Goal: Task Accomplishment & Management: Manage account settings

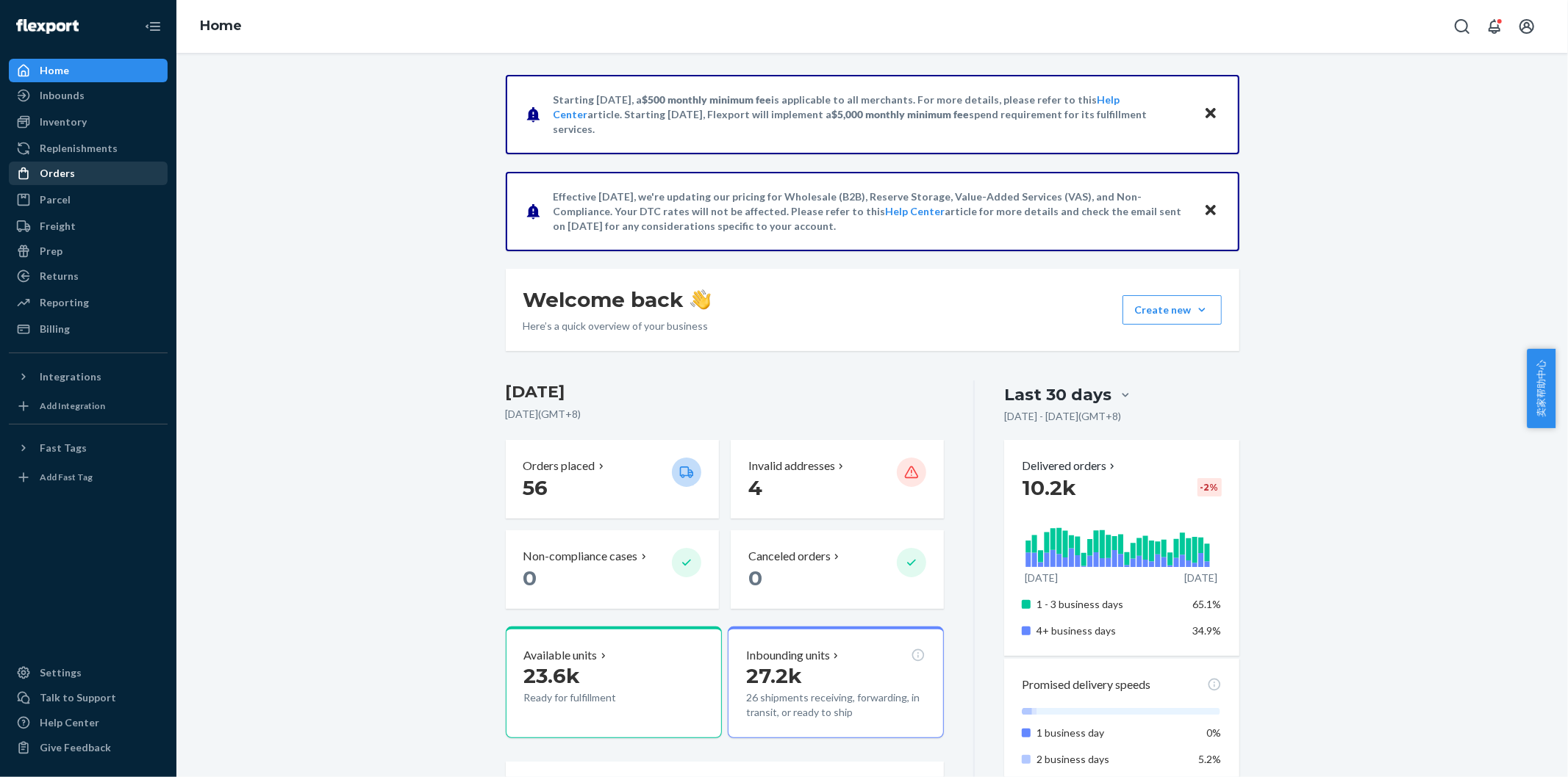
click at [77, 169] on div "Orders" at bounding box center [89, 173] width 156 height 21
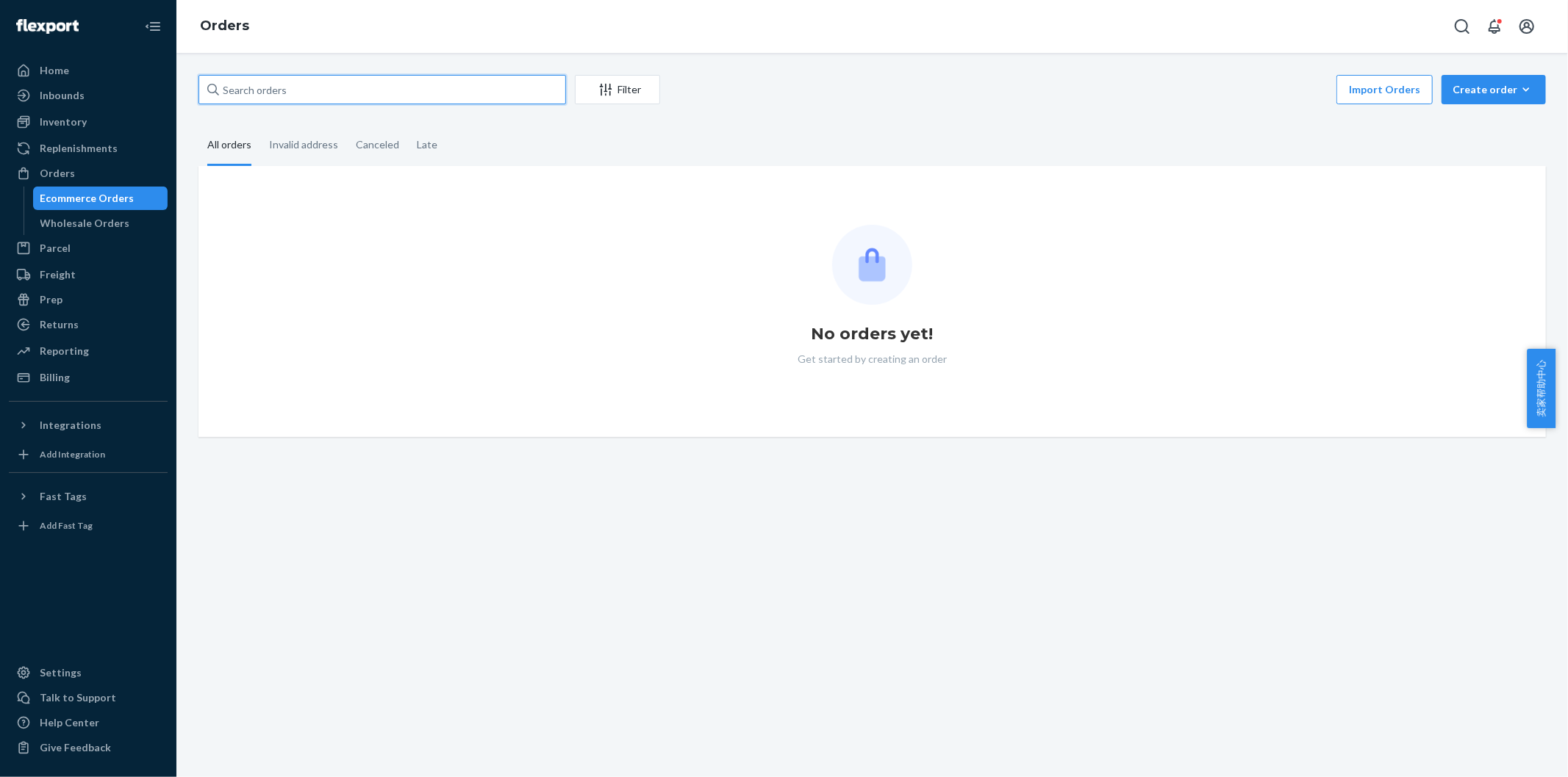
click at [291, 89] on input "text" at bounding box center [383, 89] width 368 height 30
paste input "489908MIRA"
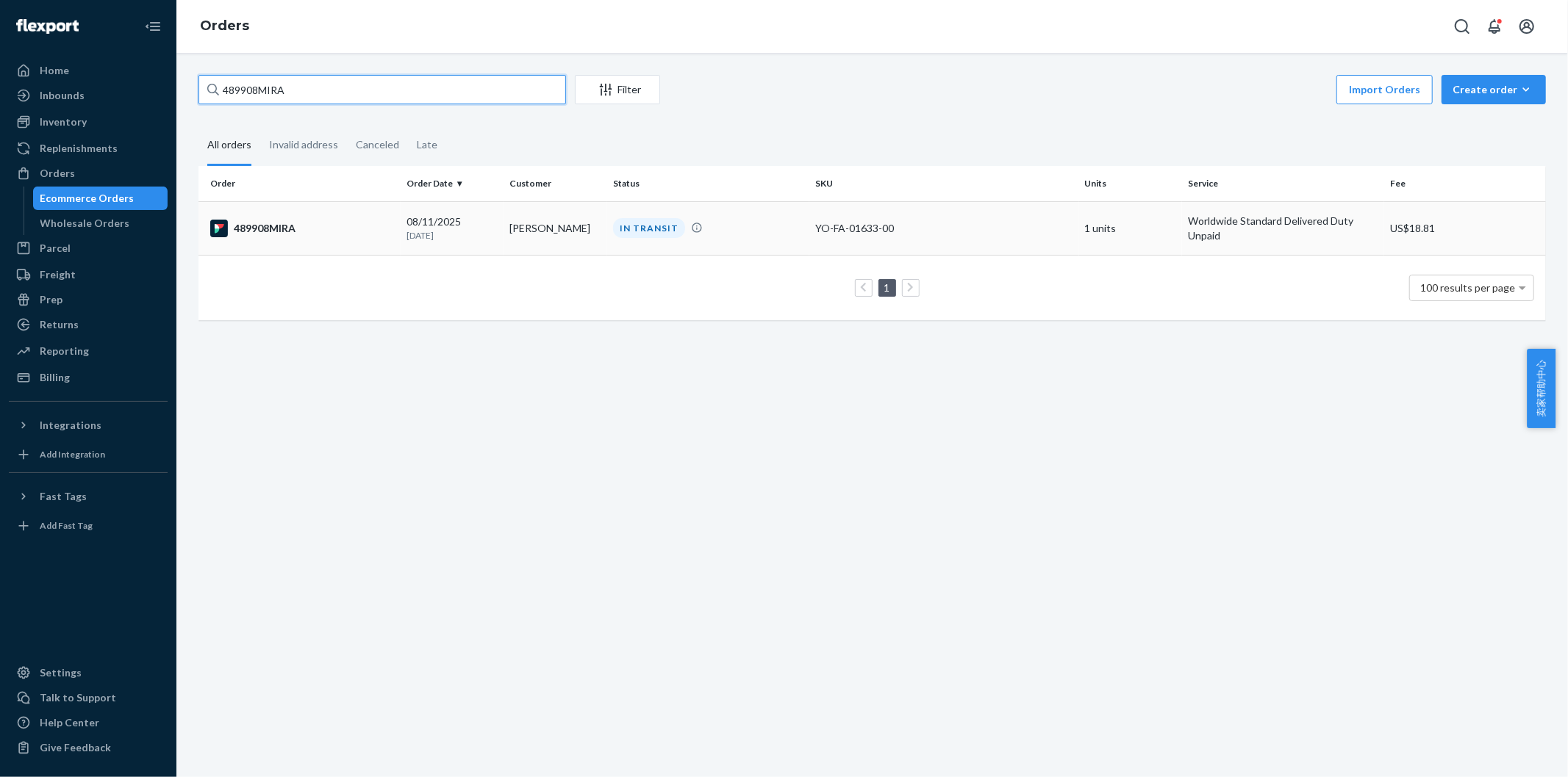
type input "489908MIRA"
click at [272, 231] on div "489908MIRA" at bounding box center [302, 228] width 185 height 17
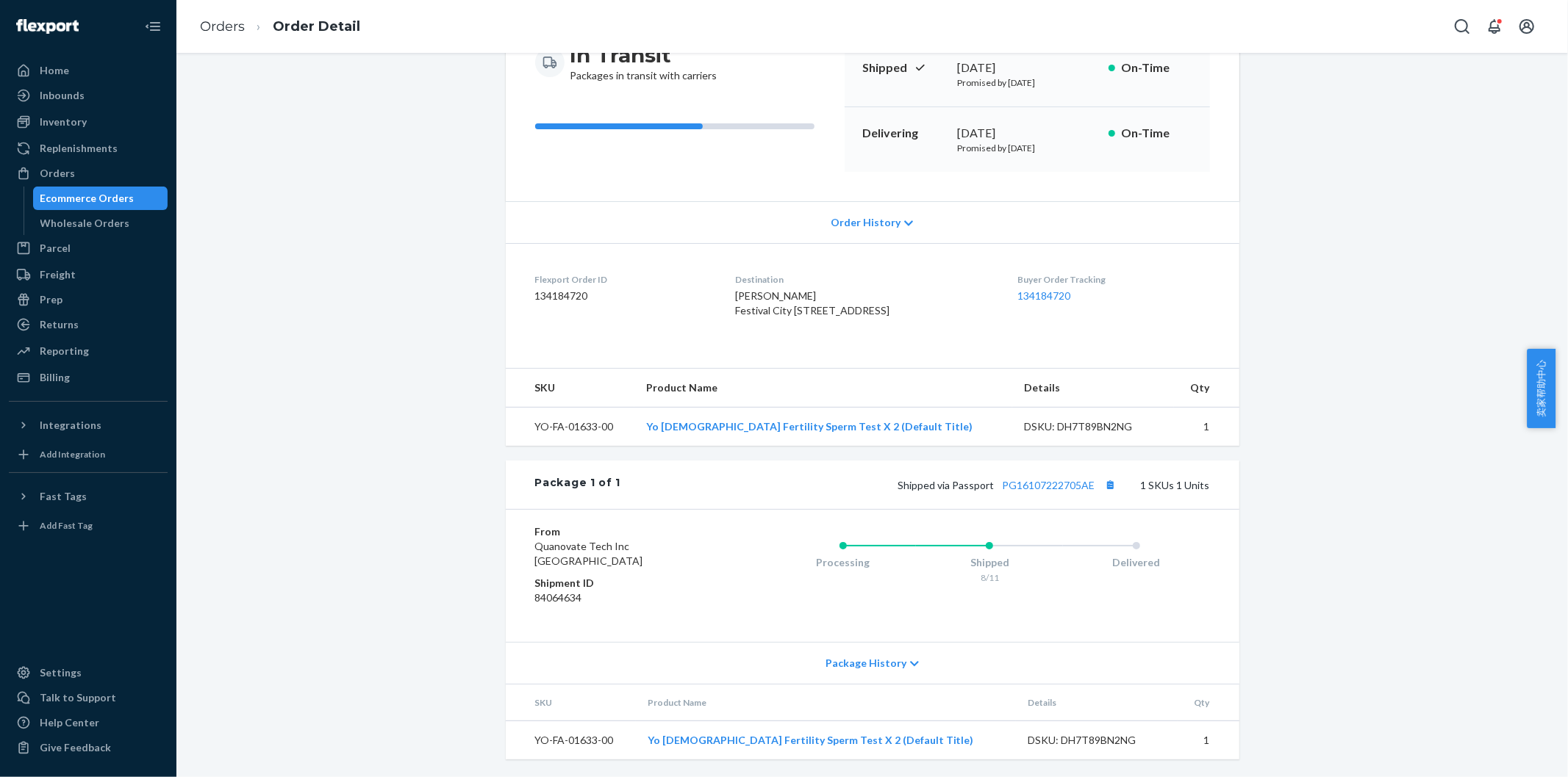
scroll to position [196, 0]
click at [1110, 490] on button "Copy tracking number" at bounding box center [1110, 484] width 19 height 19
click at [1038, 487] on link "PG16107222705AE" at bounding box center [1048, 485] width 93 height 12
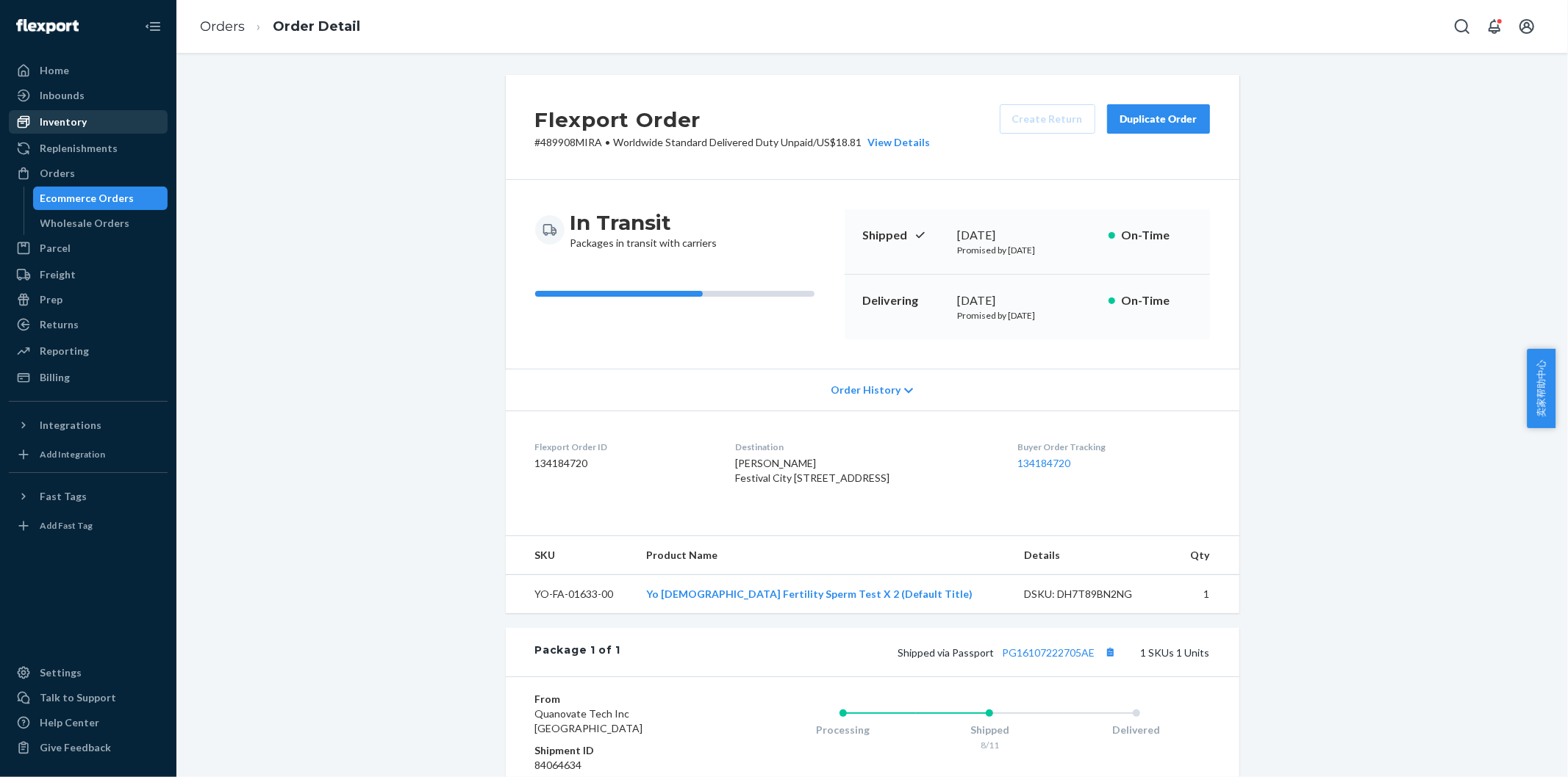
click at [83, 121] on div "Inventory" at bounding box center [62, 122] width 47 height 15
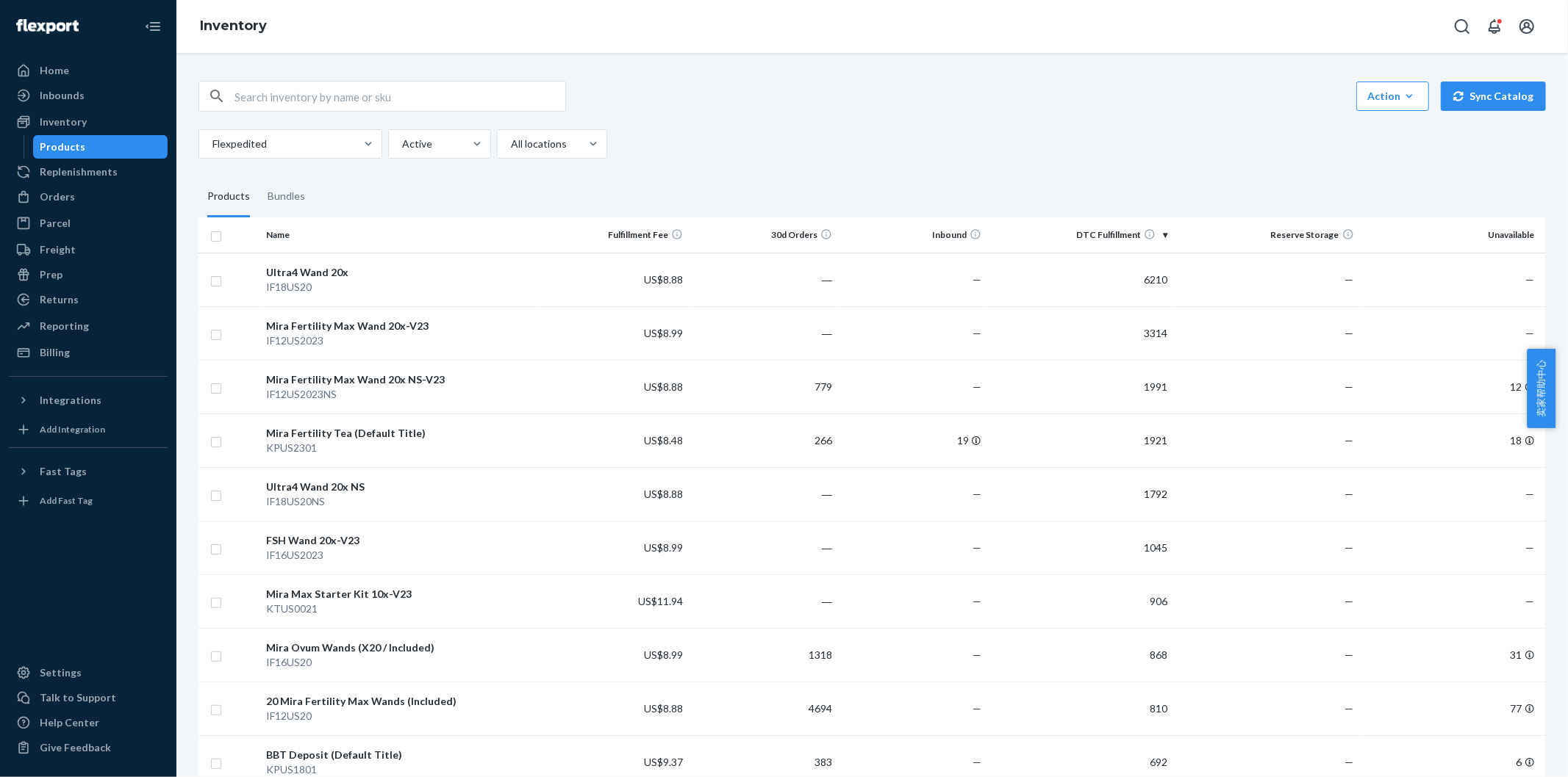
click at [96, 336] on link "Reporting" at bounding box center [88, 326] width 158 height 24
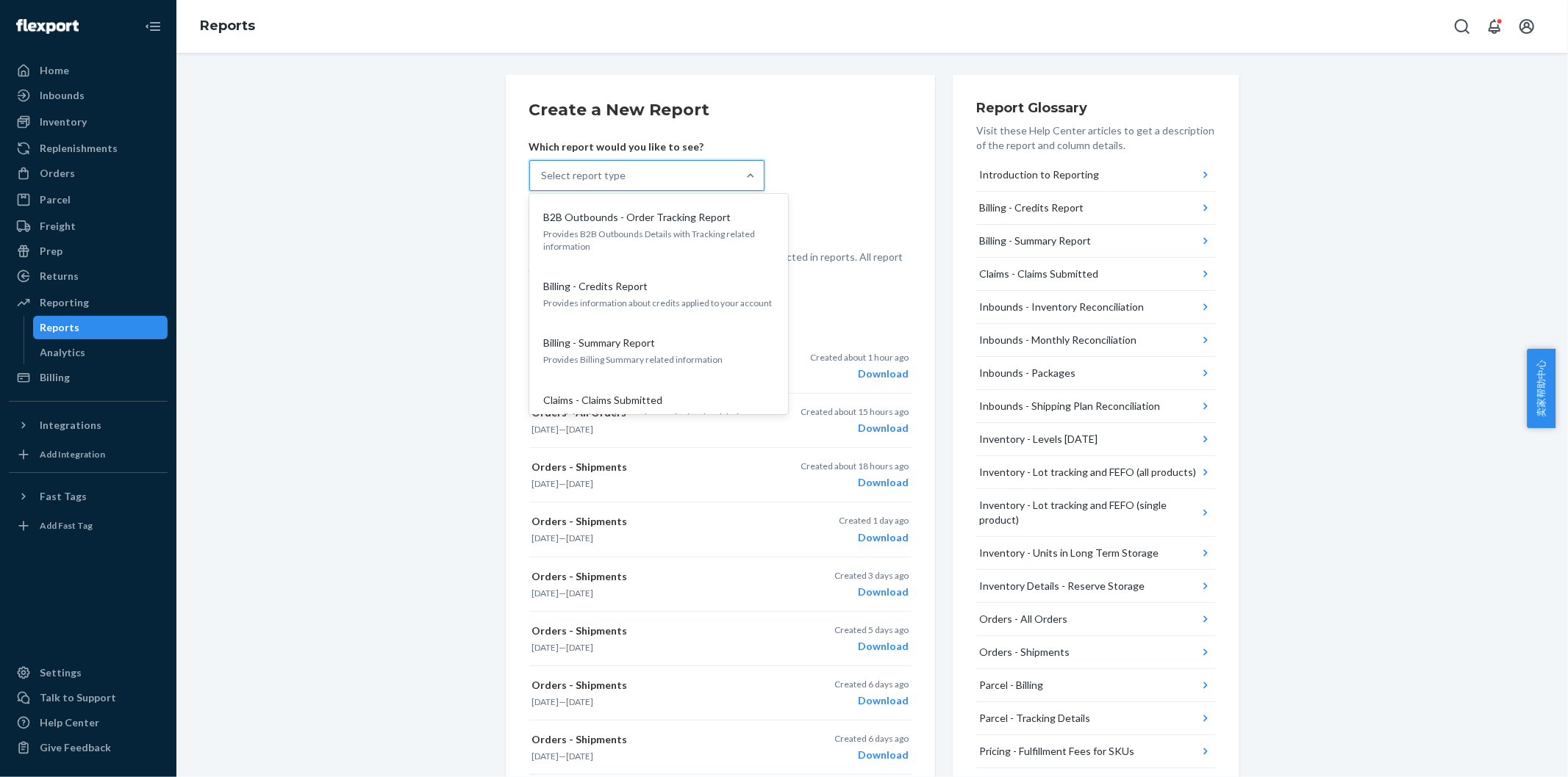
click at [693, 174] on div "Select report type" at bounding box center [634, 176] width 208 height 30
click at [543, 174] on input "option B2B Outbounds - Order Tracking Report focused, 1 of 27. 27 results avail…" at bounding box center [543, 176] width 2 height 15
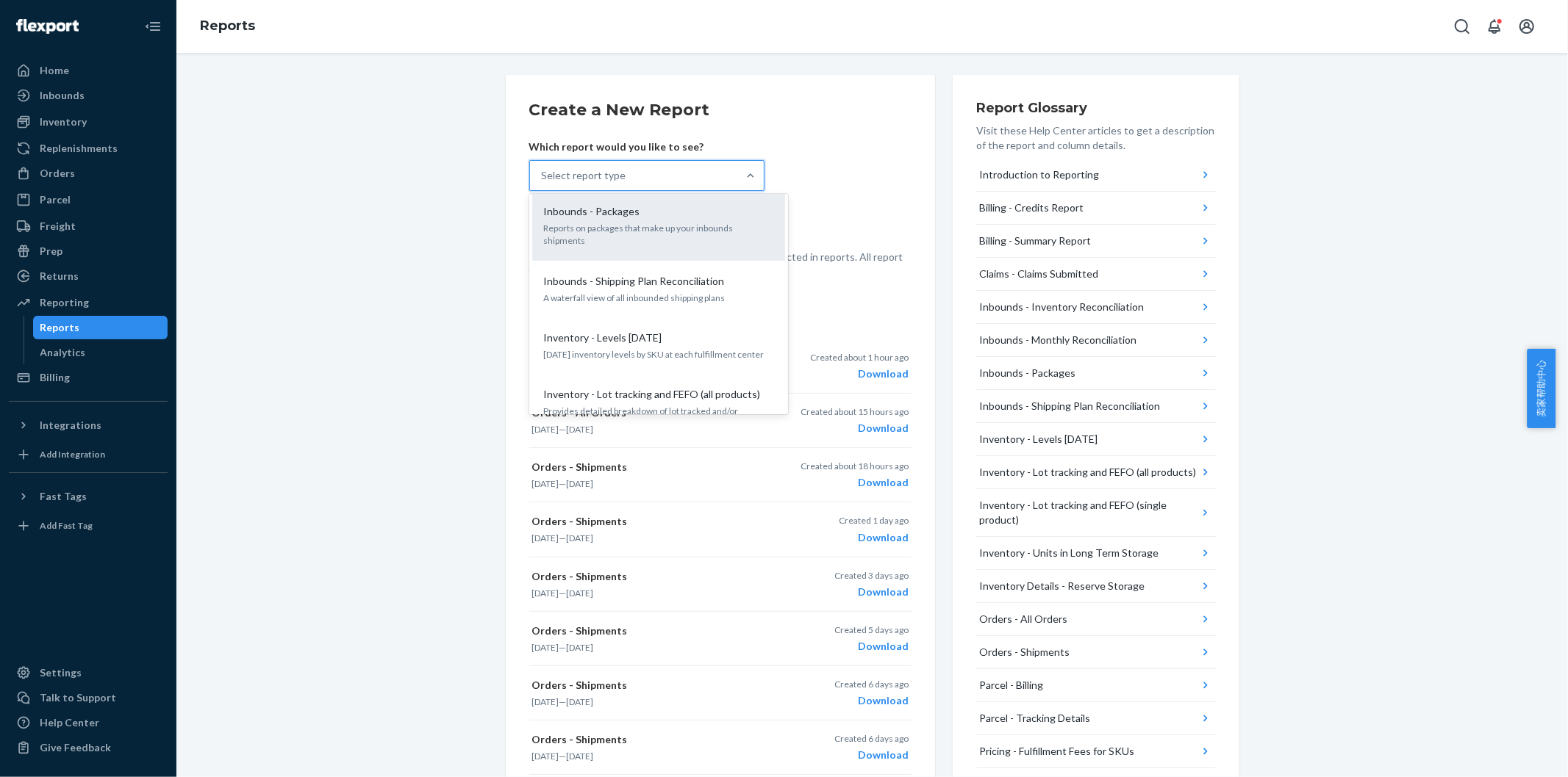
scroll to position [408, 0]
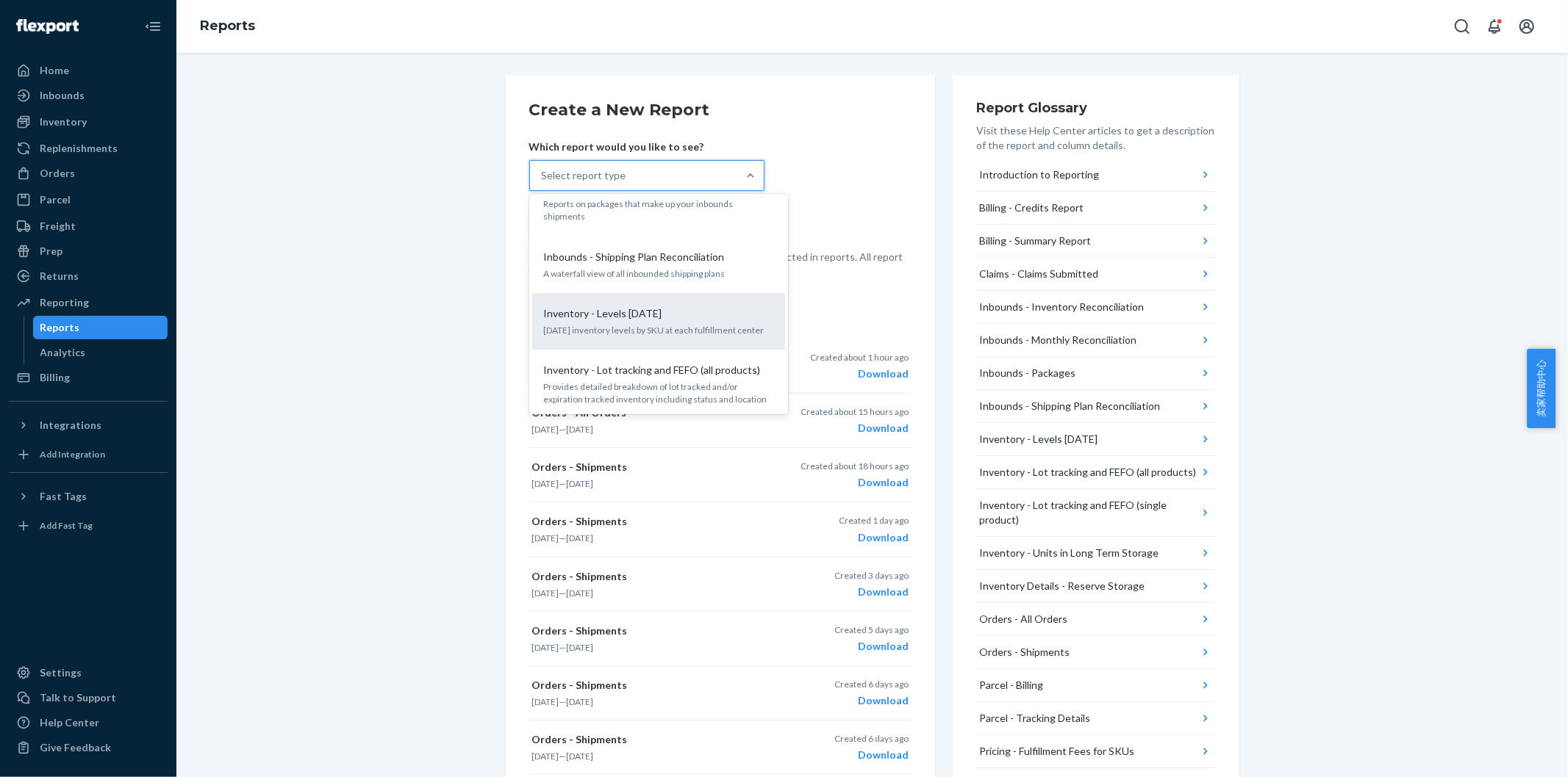
click at [672, 306] on div "Inventory - Levels [DATE]" at bounding box center [656, 313] width 236 height 15
click at [543, 183] on input "option Inventory - Levels [DATE] focused, 9 of 27. 27 results available. Use Up…" at bounding box center [543, 176] width 2 height 15
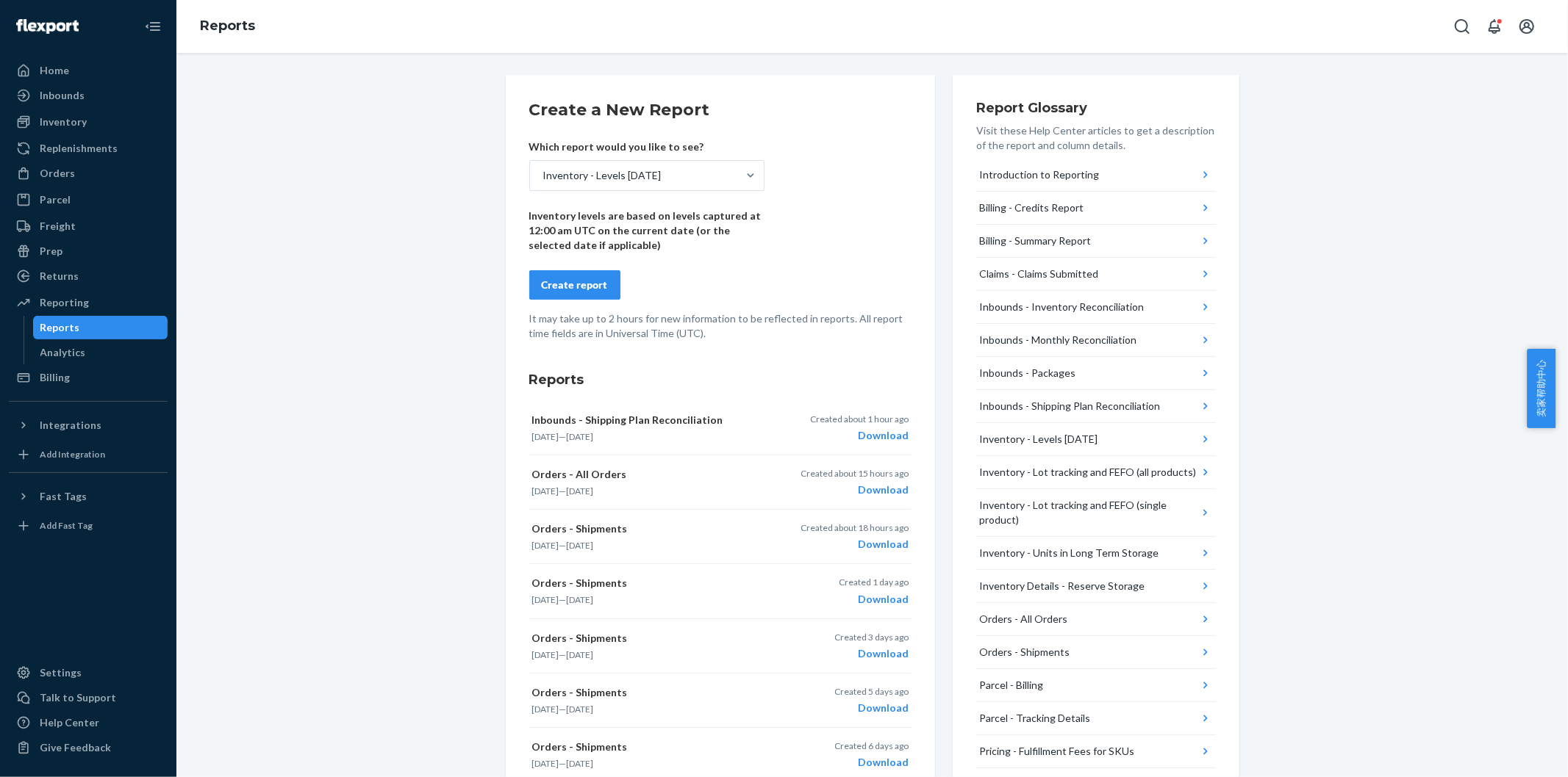
click at [598, 290] on div "Create report" at bounding box center [575, 286] width 66 height 15
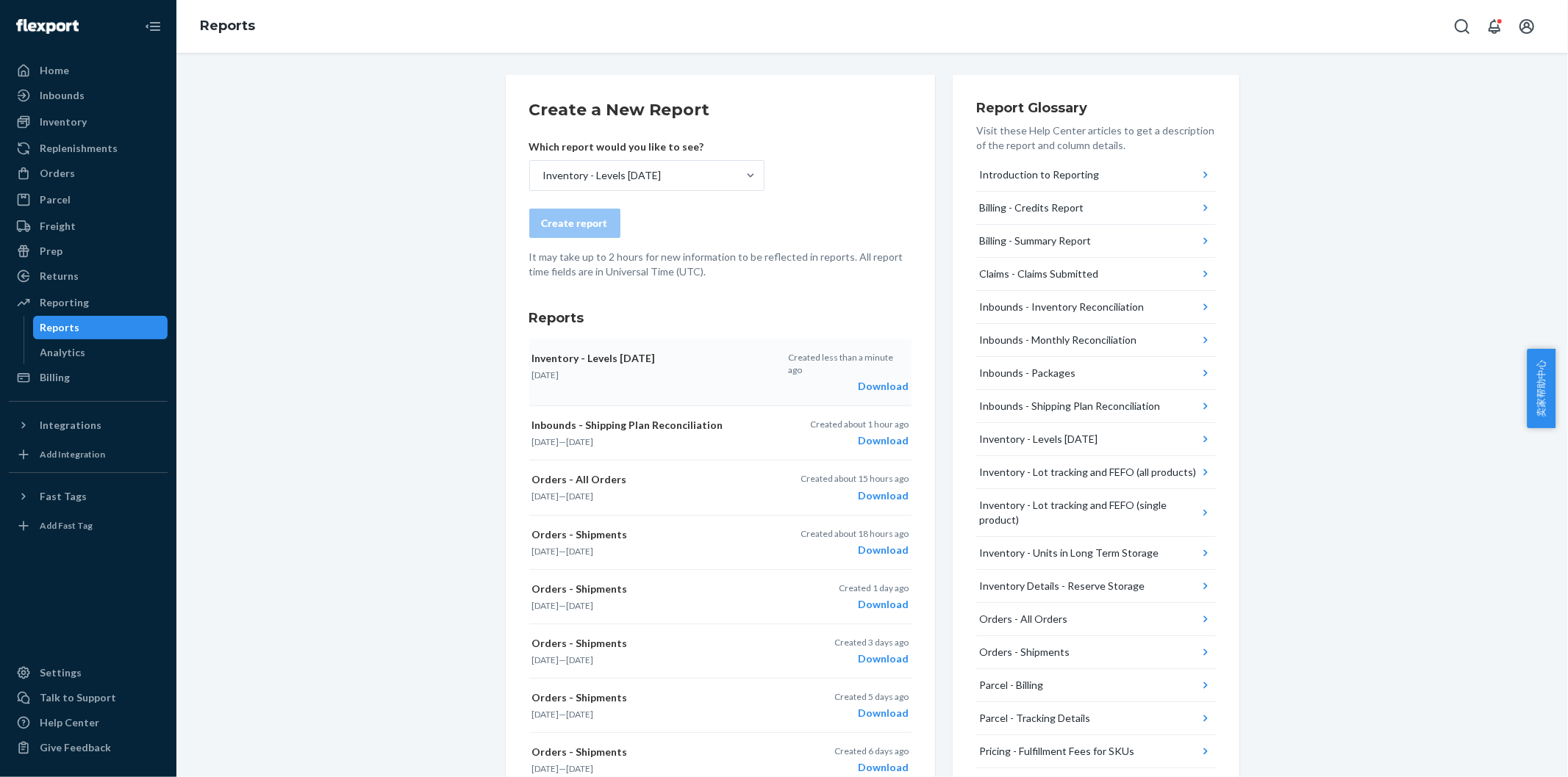
click at [868, 379] on div "Download" at bounding box center [848, 386] width 120 height 15
click at [681, 172] on div "Inventory - Levels [DATE]" at bounding box center [634, 176] width 208 height 30
click at [543, 172] on input "Inventory - Levels [DATE]" at bounding box center [543, 176] width 2 height 15
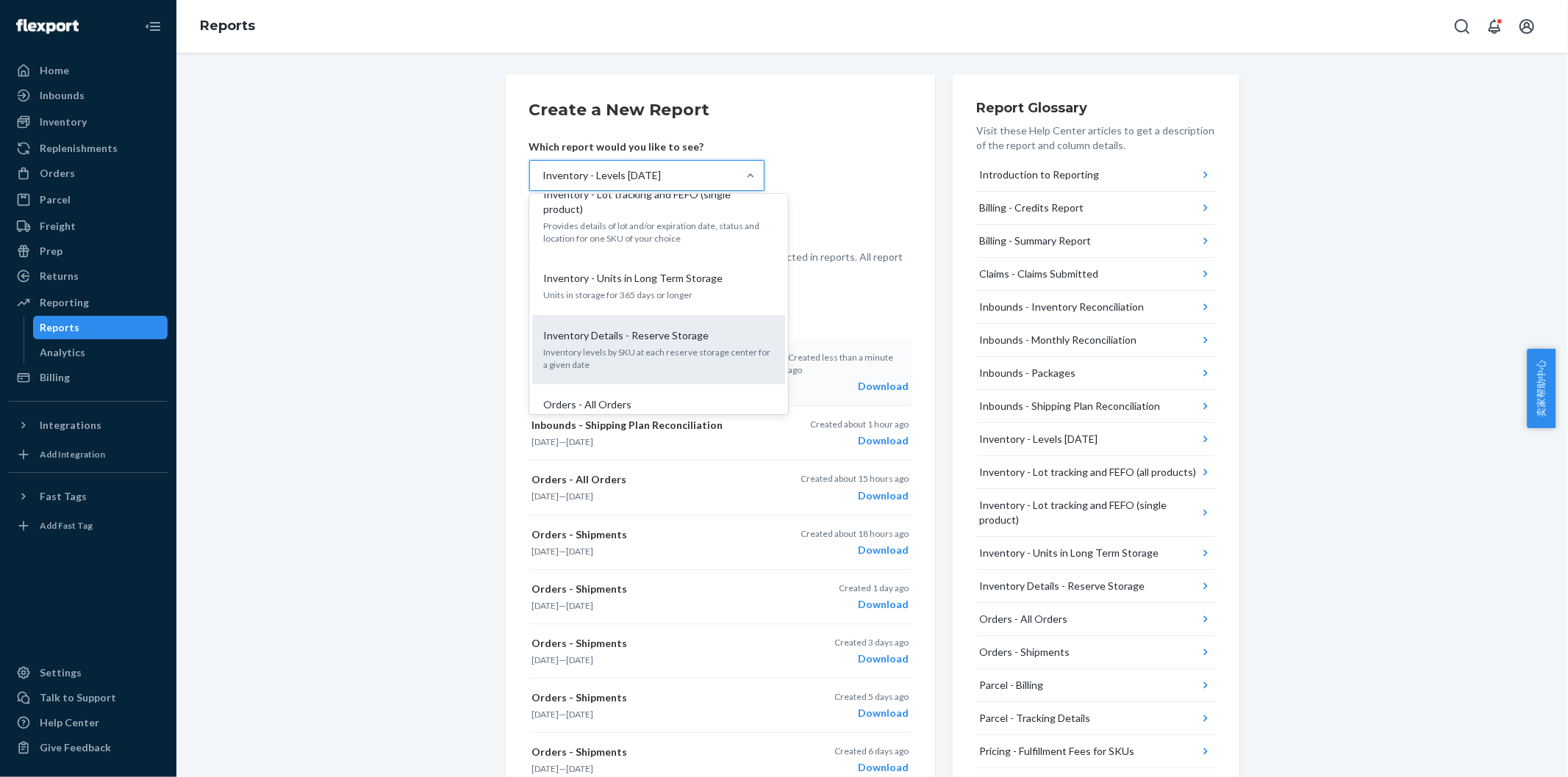
scroll to position [735, 0]
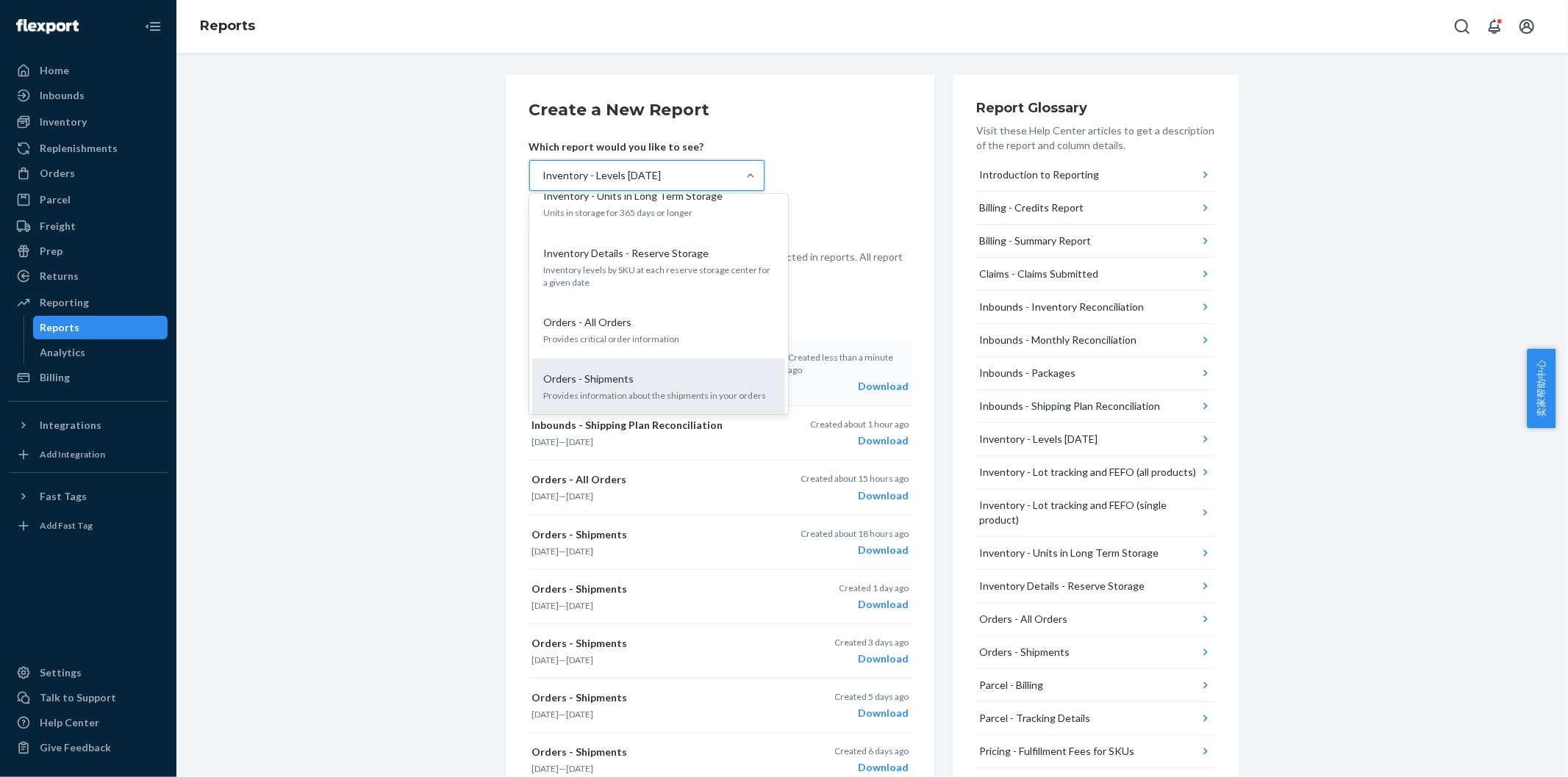
click at [653, 372] on div "Orders - Shipments" at bounding box center [656, 379] width 236 height 15
click at [543, 183] on input "option Inventory - Levels [DATE], selected. option Orders - Shipments focused, …" at bounding box center [543, 176] width 2 height 15
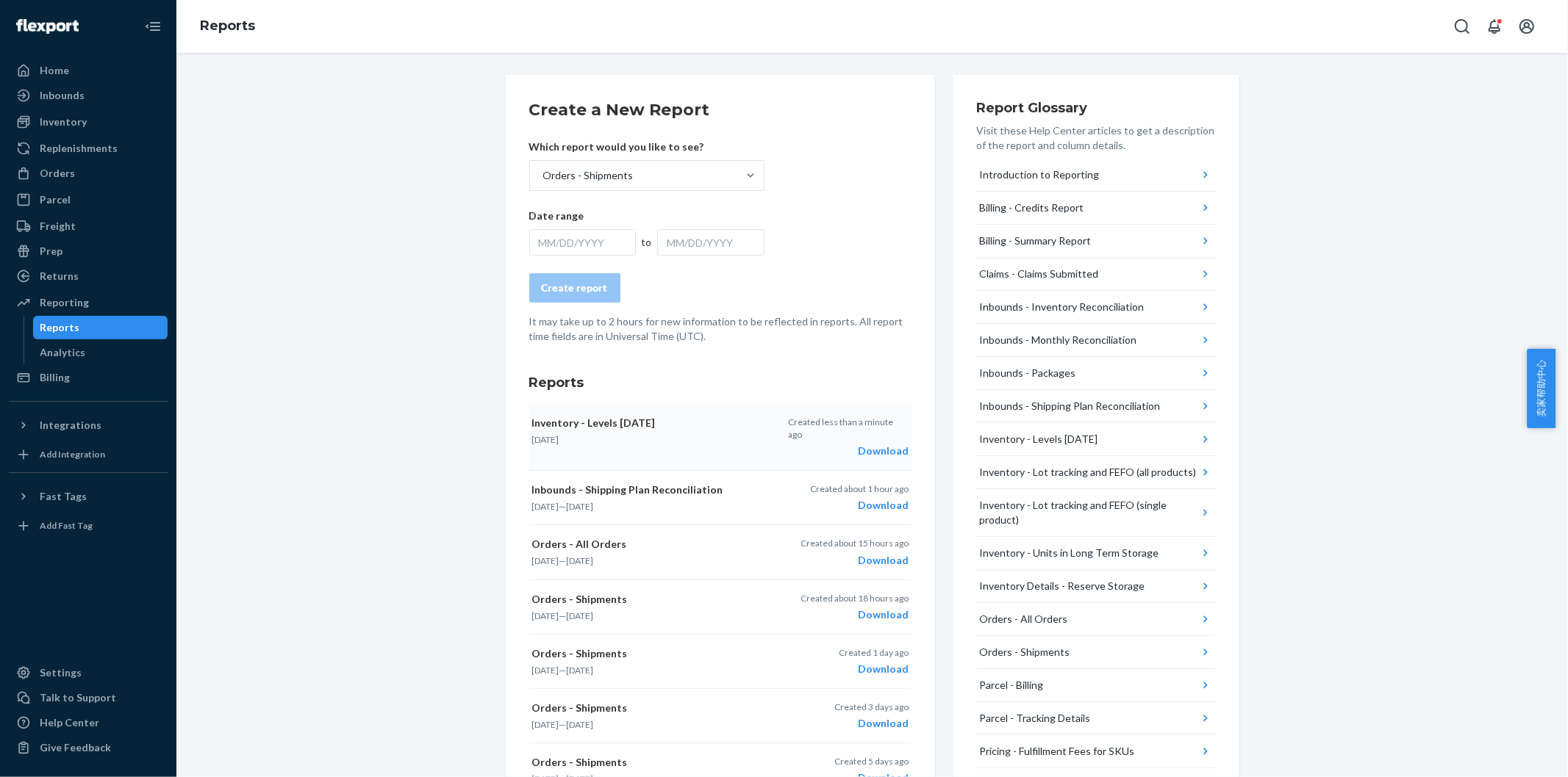
click at [590, 240] on div "MM/DD/YYYY" at bounding box center [583, 242] width 108 height 26
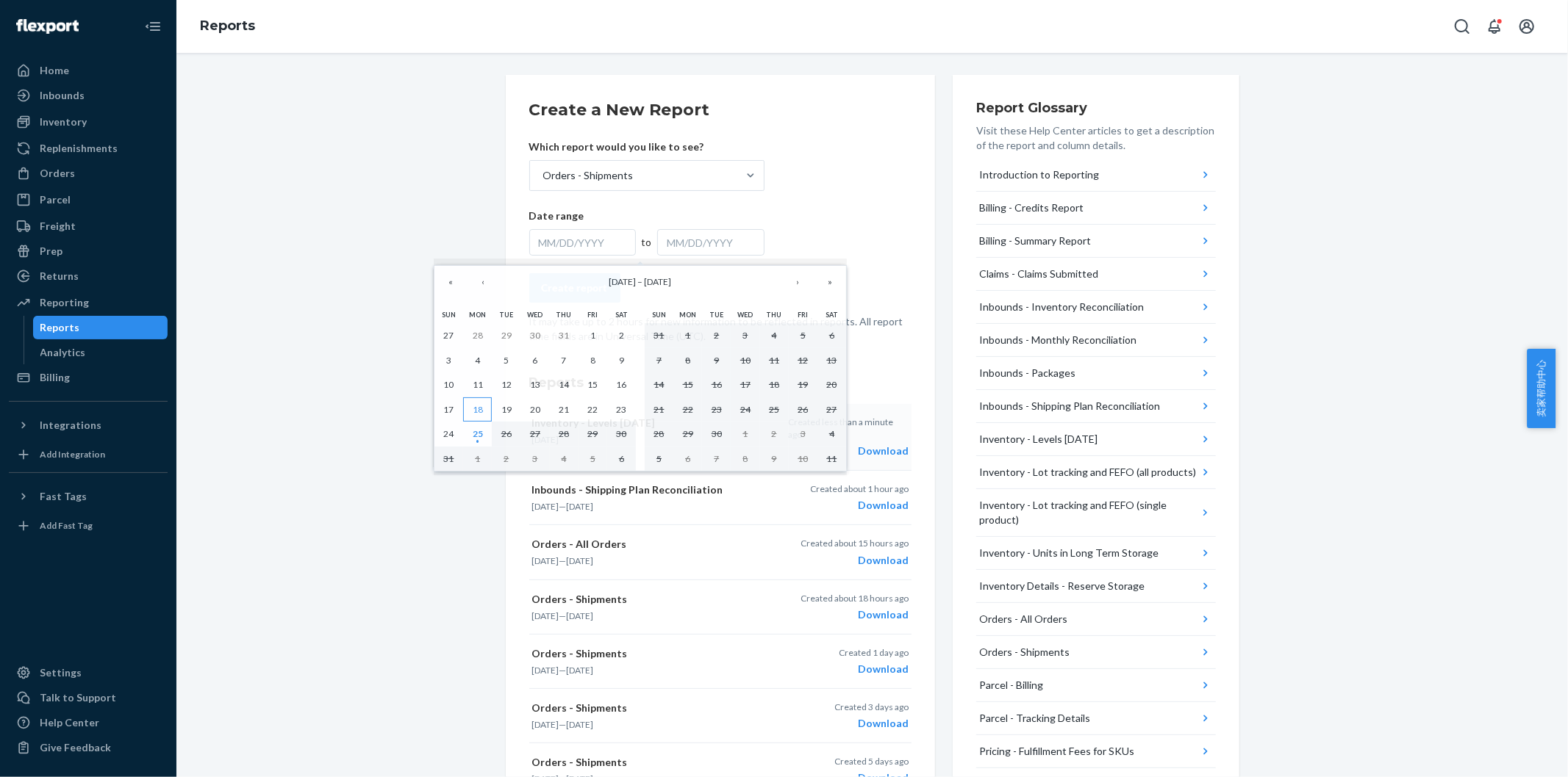
click at [473, 411] on abbr "18" at bounding box center [478, 409] width 11 height 11
click at [450, 429] on abbr "24" at bounding box center [449, 433] width 11 height 11
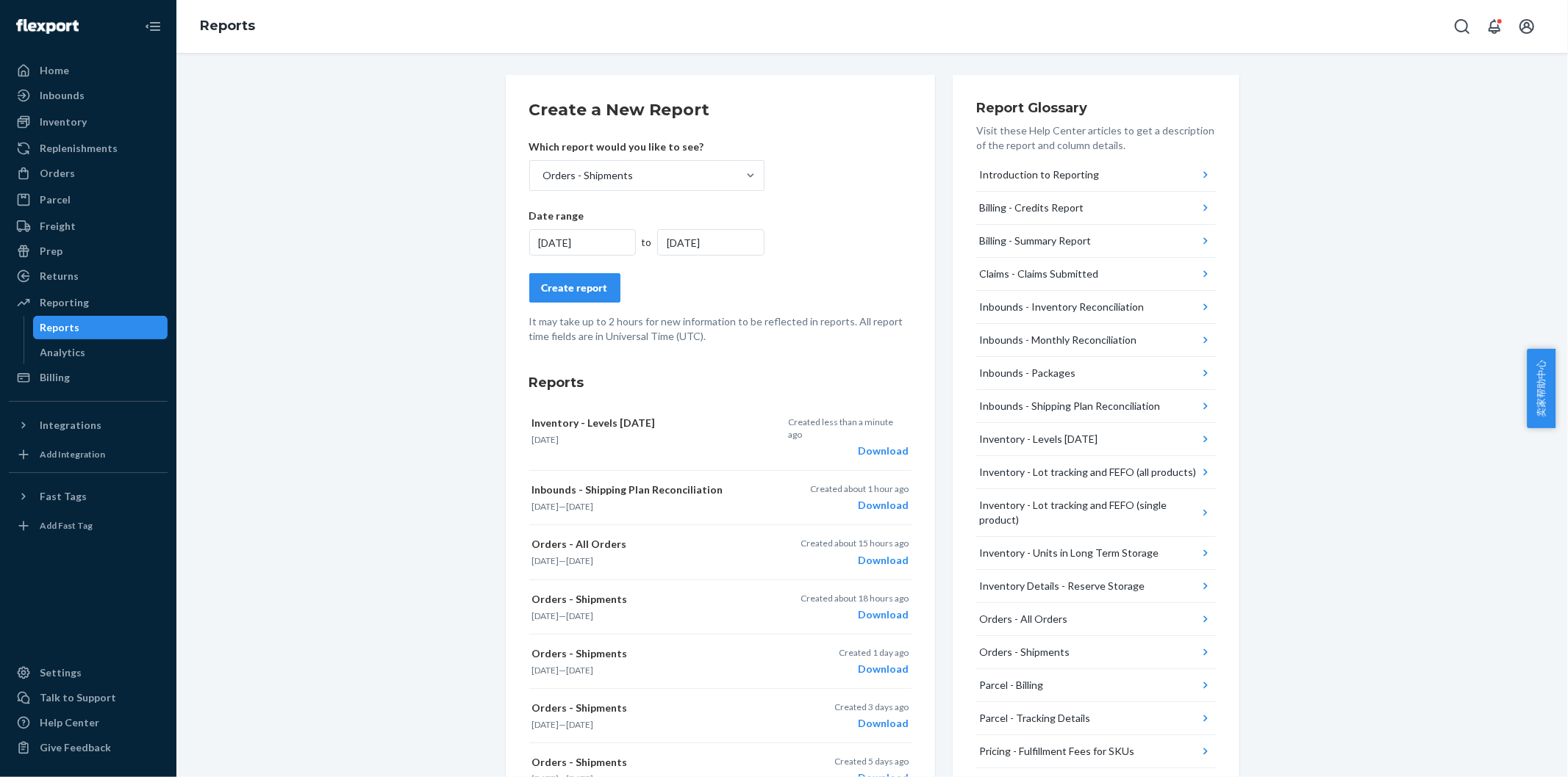
click at [568, 290] on div "Create report" at bounding box center [575, 288] width 66 height 15
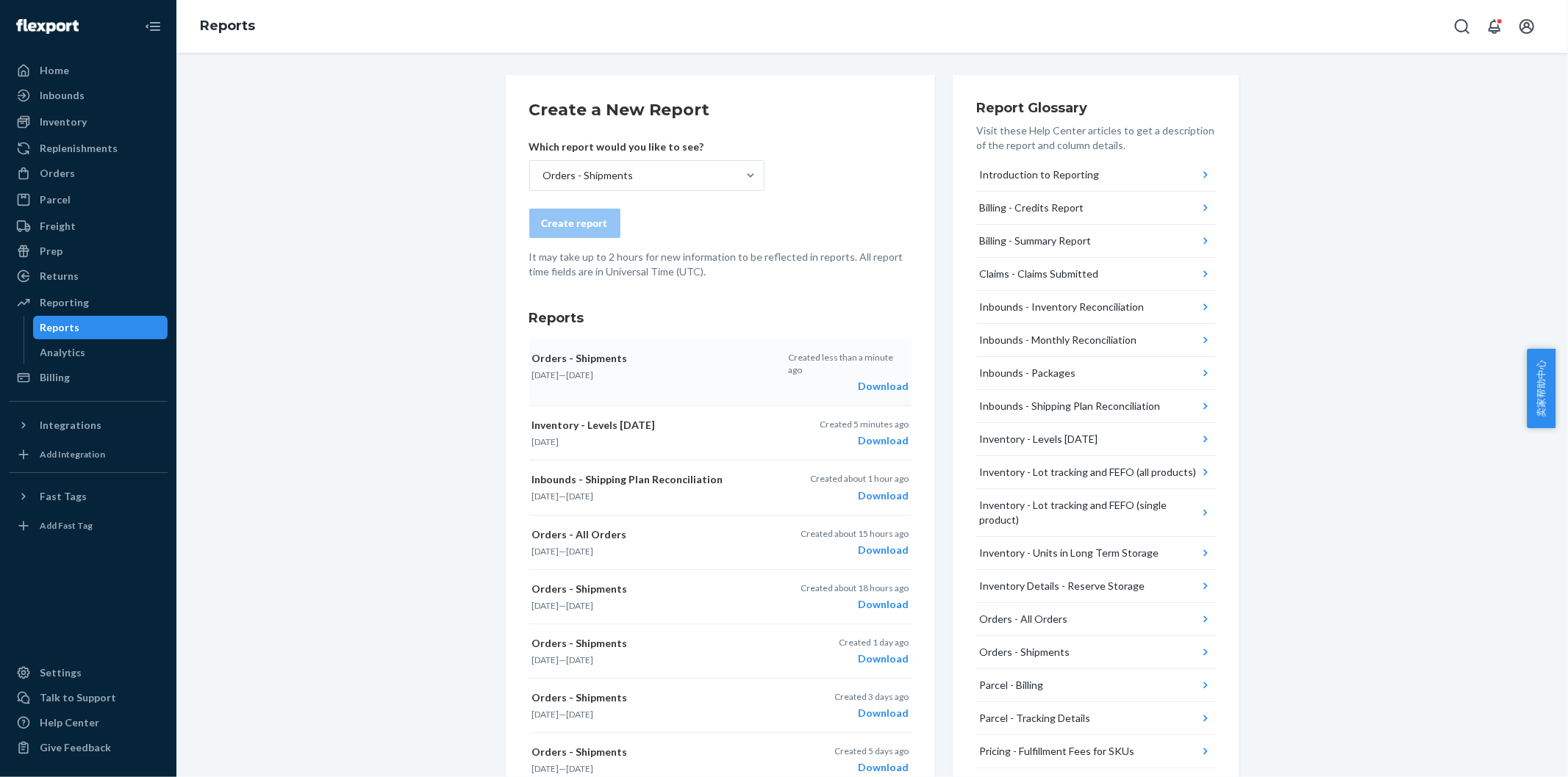
click at [873, 379] on div "Download" at bounding box center [848, 386] width 120 height 15
click at [883, 379] on div "Download" at bounding box center [848, 386] width 120 height 15
click at [123, 127] on div "Inventory" at bounding box center [89, 121] width 156 height 21
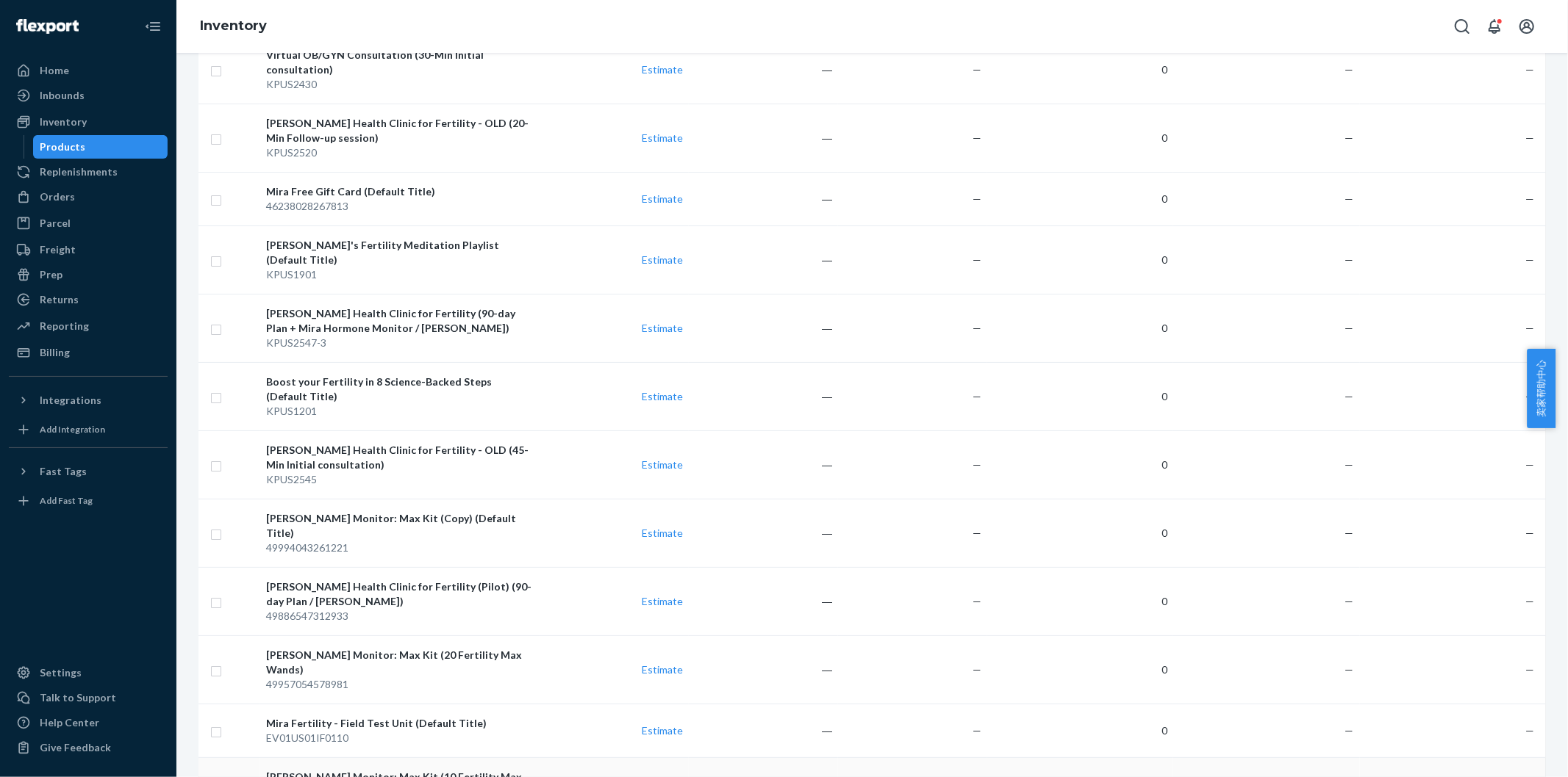
scroll to position [4572, 0]
